Goal: Information Seeking & Learning: Learn about a topic

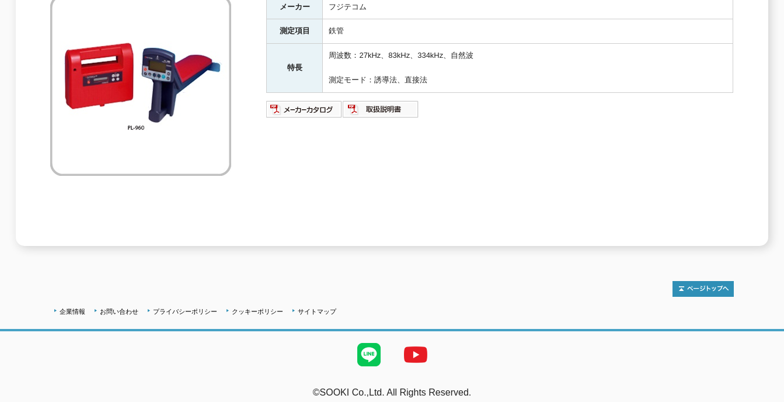
scroll to position [225, 0]
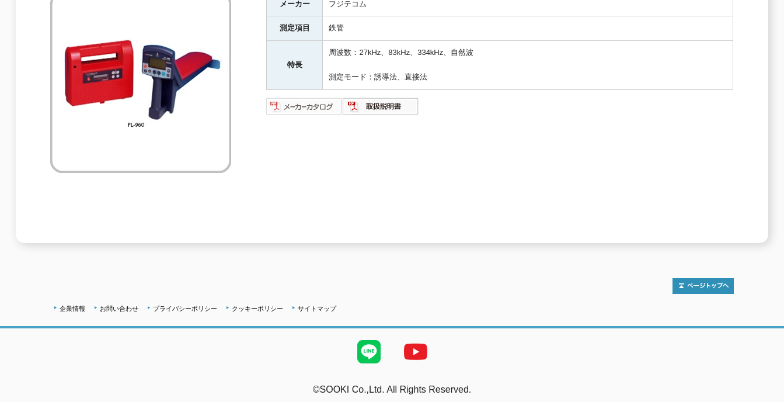
click at [322, 103] on img at bounding box center [304, 106] width 76 height 19
click at [385, 97] on img at bounding box center [381, 106] width 76 height 19
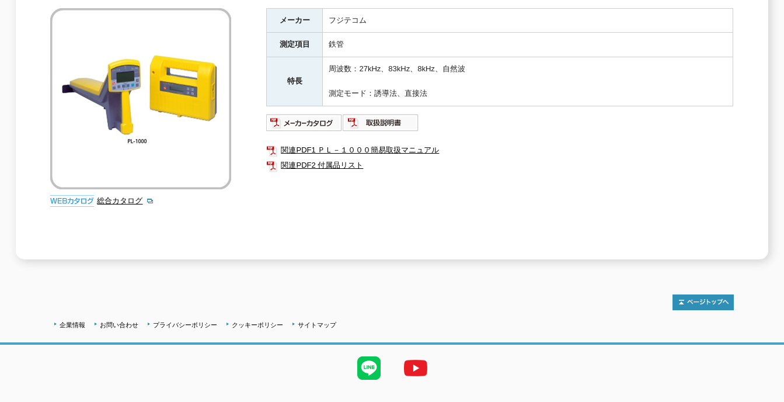
scroll to position [225, 0]
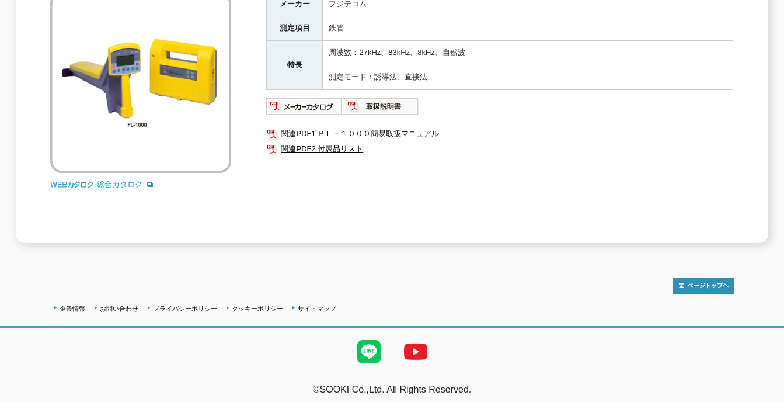
click at [133, 180] on link "総合カタログ" at bounding box center [125, 184] width 57 height 9
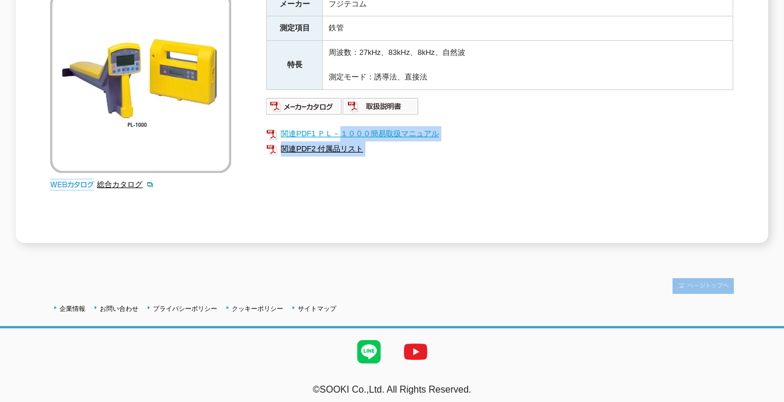
drag, startPoint x: 301, startPoint y: 286, endPoint x: 339, endPoint y: 121, distance: 169.0
click at [339, 121] on body "株式会社 ソーキ spMenu 日々進化する計測技術と多種・多様化するニーズにレンタルでお応えします。 お電話でのお問い合わせは 0120-856-990 (…" at bounding box center [392, 92] width 784 height 634
